Goal: Task Accomplishment & Management: Manage account settings

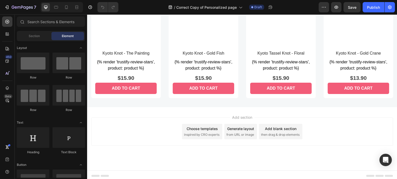
scroll to position [558, 0]
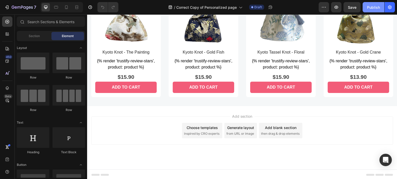
click at [369, 7] on div "Publish" at bounding box center [373, 7] width 13 height 5
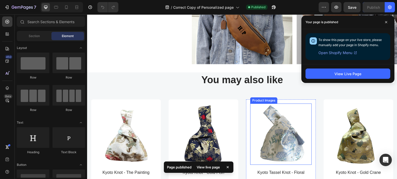
scroll to position [429, 0]
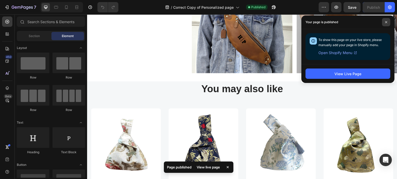
click at [384, 22] on span at bounding box center [386, 22] width 8 height 8
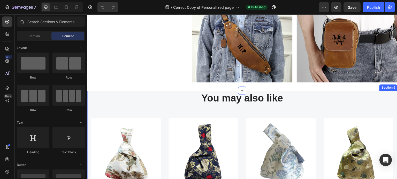
scroll to position [480, 0]
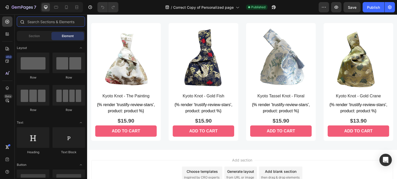
click at [61, 23] on input "text" at bounding box center [51, 22] width 68 height 10
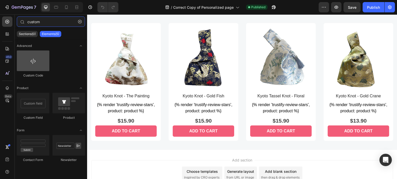
type input "custom"
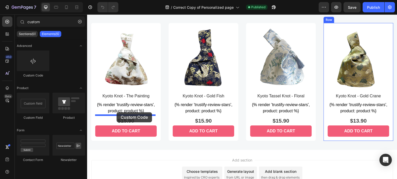
drag, startPoint x: 119, startPoint y: 77, endPoint x: 116, endPoint y: 113, distance: 35.7
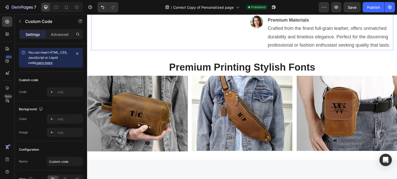
scroll to position [222, 0]
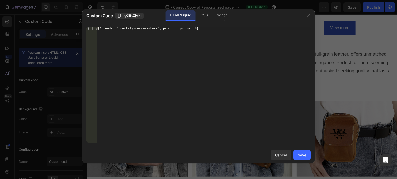
type textarea "{% render 'trustify-review-stars', product: product %}"
click at [167, 29] on div "{% render 'trustify-review-stars', product: product %}" at bounding box center [204, 89] width 214 height 124
click at [300, 156] on div "Save" at bounding box center [302, 155] width 9 height 5
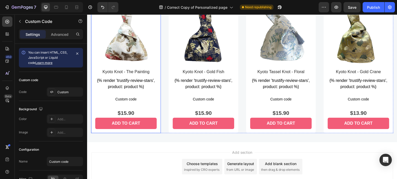
scroll to position [506, 0]
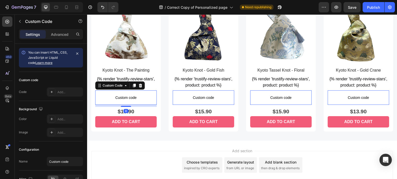
click at [132, 96] on span "Custom code" at bounding box center [125, 98] width 61 height 6
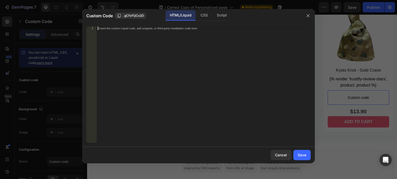
click at [206, 34] on div "Insert the custom Liquid code, add snippets, or third-party installation code h…" at bounding box center [204, 89] width 214 height 124
paste textarea "{% render 'trustify-review-stars', product: product %}"
type textarea "{% render 'trustify-review-stars', product: product %}"
click at [303, 155] on div "Save" at bounding box center [302, 155] width 9 height 5
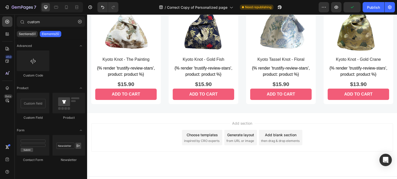
scroll to position [248, 0]
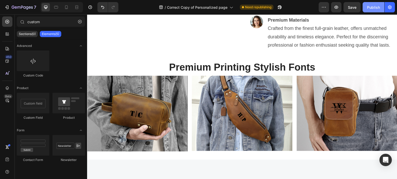
click at [371, 11] on button "Publish" at bounding box center [373, 7] width 22 height 10
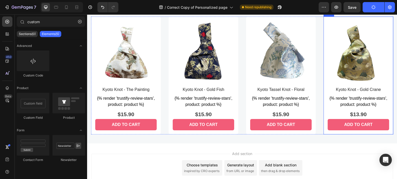
scroll to position [447, 0]
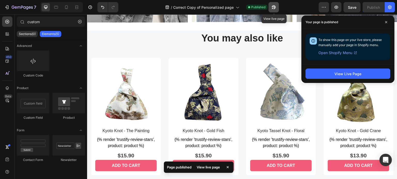
click at [276, 7] on button "button" at bounding box center [273, 7] width 10 height 10
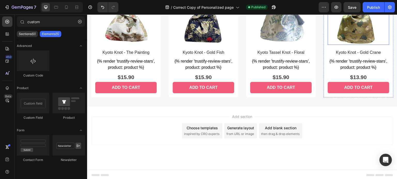
scroll to position [421, 0]
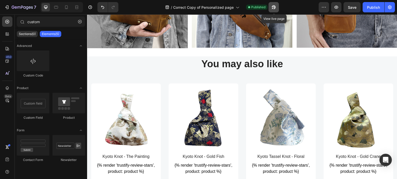
click at [274, 8] on icon "button" at bounding box center [273, 7] width 5 height 5
click at [324, 9] on icon "button" at bounding box center [323, 7] width 5 height 5
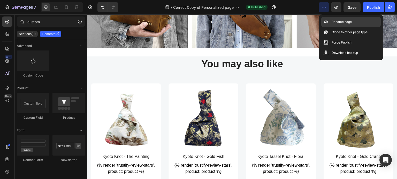
click at [332, 23] on p "Rename page" at bounding box center [341, 21] width 20 height 5
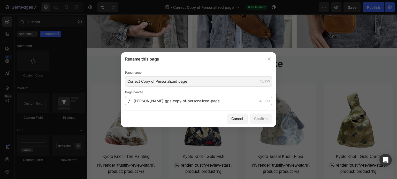
click at [209, 102] on input "[PERSON_NAME]-gps-copy-of-personalized-page" at bounding box center [198, 101] width 147 height 10
type input "personalized-page"
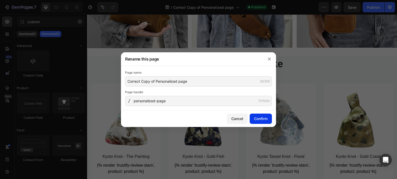
click at [262, 117] on div "Confirm" at bounding box center [260, 118] width 13 height 5
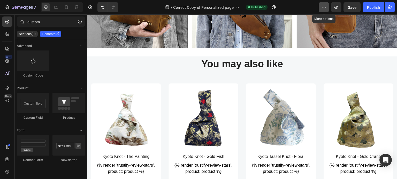
click at [321, 10] on button "button" at bounding box center [323, 7] width 10 height 10
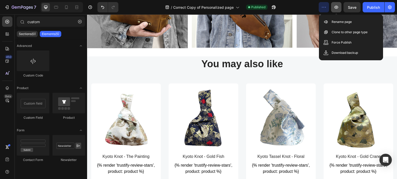
click at [337, 6] on icon "button" at bounding box center [336, 7] width 4 height 3
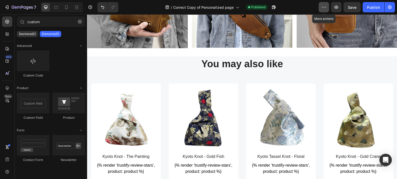
click at [323, 7] on icon "button" at bounding box center [323, 7] width 5 height 5
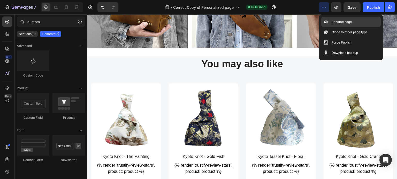
click at [330, 27] on div "Rename page" at bounding box center [350, 32] width 59 height 10
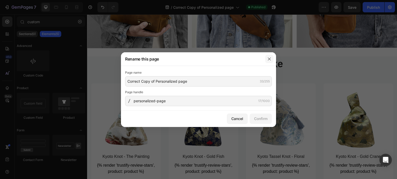
click at [269, 60] on icon "button" at bounding box center [269, 59] width 4 height 4
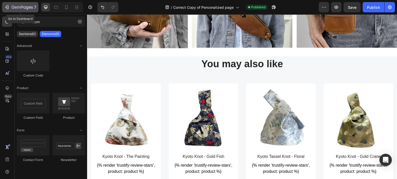
click at [7, 5] on icon "button" at bounding box center [6, 7] width 5 height 5
